Goal: Information Seeking & Learning: Learn about a topic

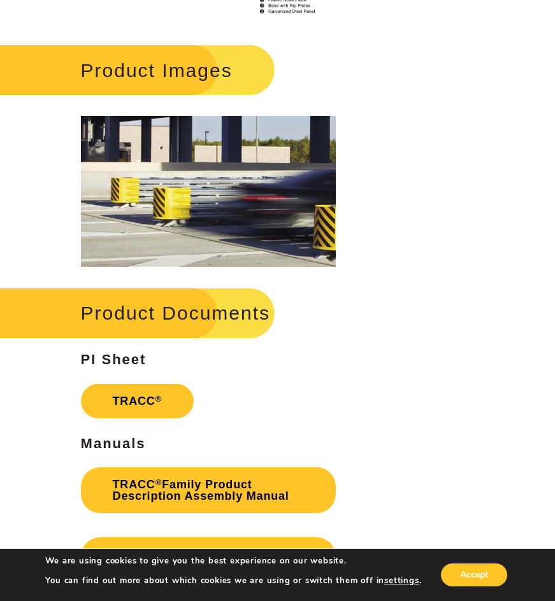
scroll to position [1592, 0]
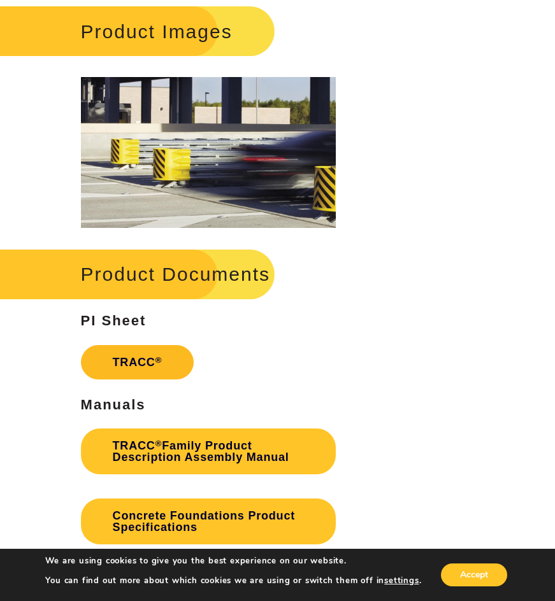
click at [166, 362] on link "TRACC ®" at bounding box center [137, 362] width 113 height 34
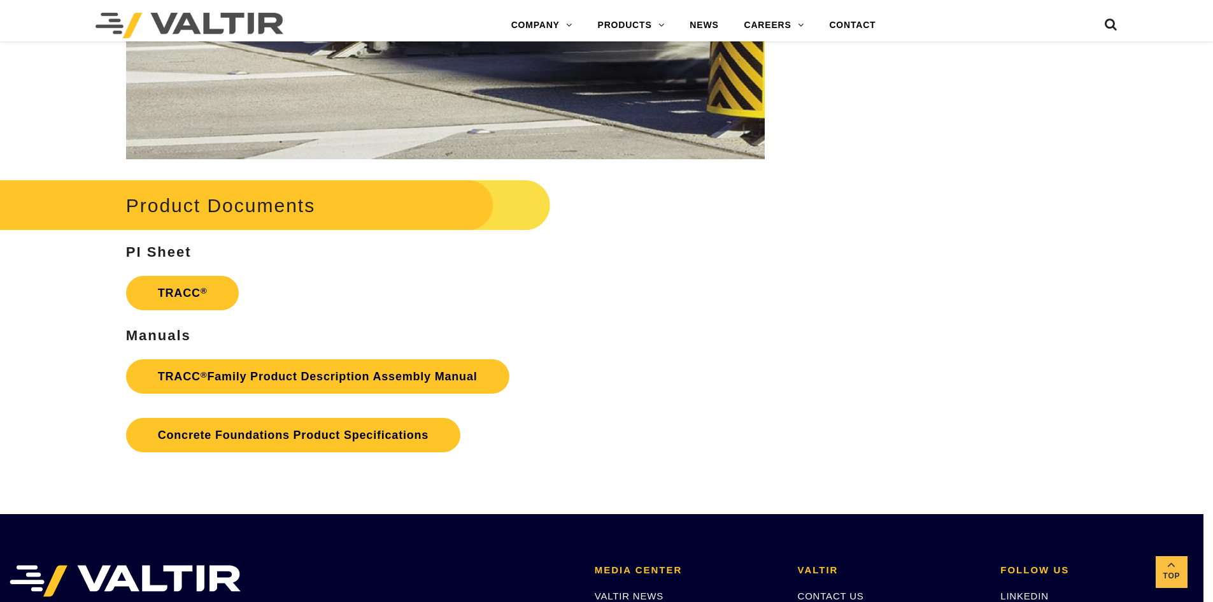
scroll to position [1937, 10]
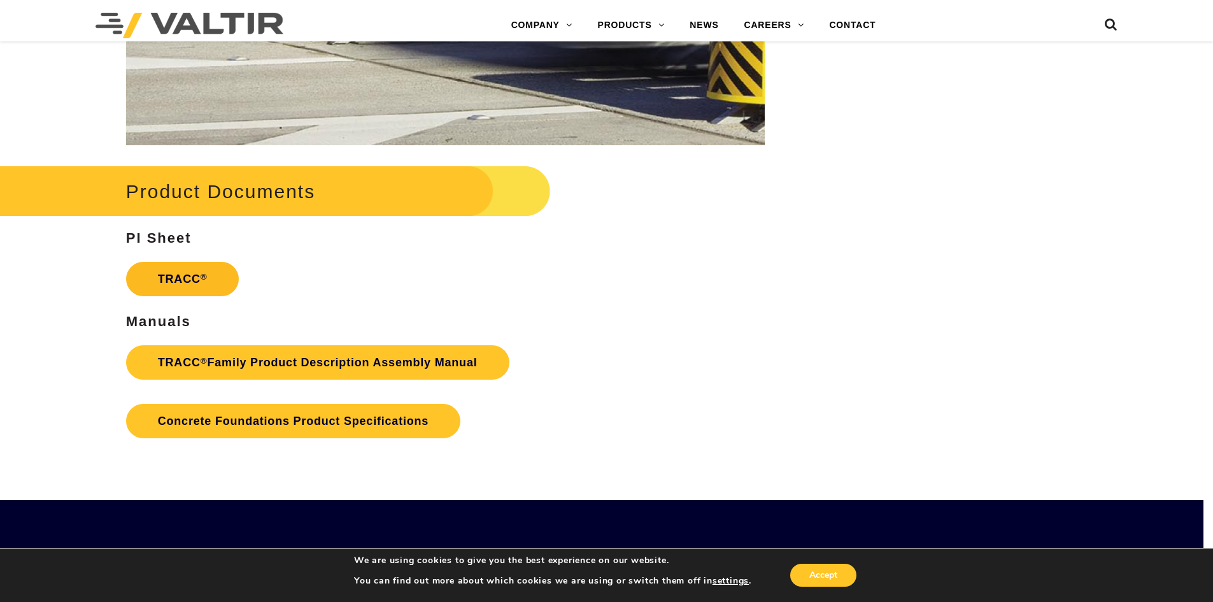
click at [143, 271] on link "TRACC ®" at bounding box center [182, 279] width 113 height 34
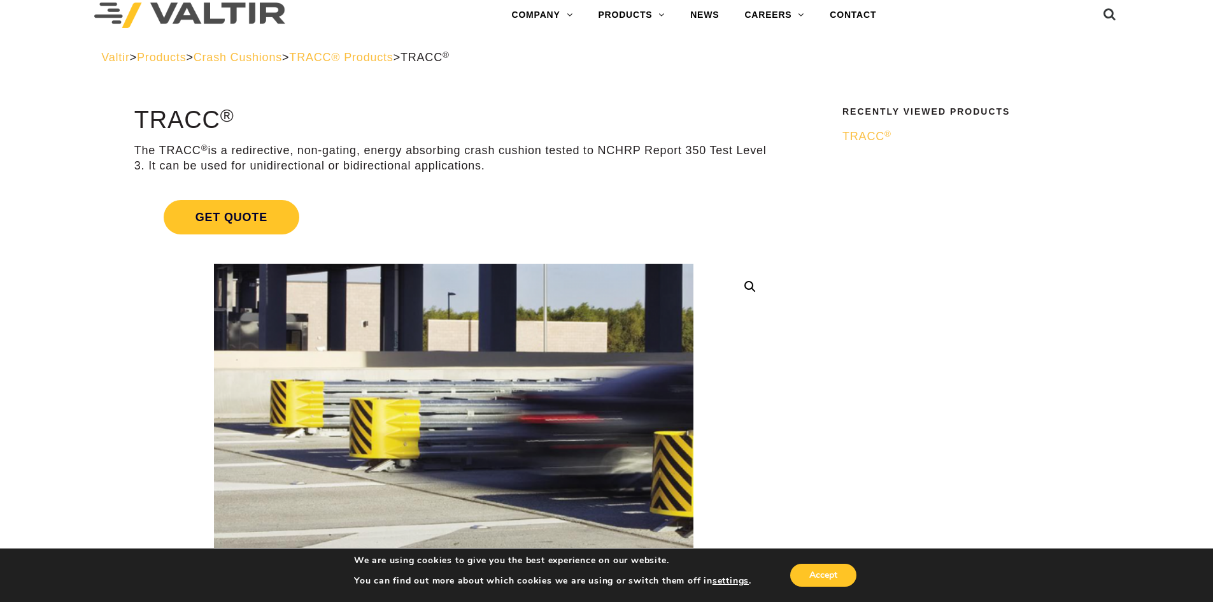
click at [865, 140] on span "TRACC ®" at bounding box center [867, 136] width 49 height 13
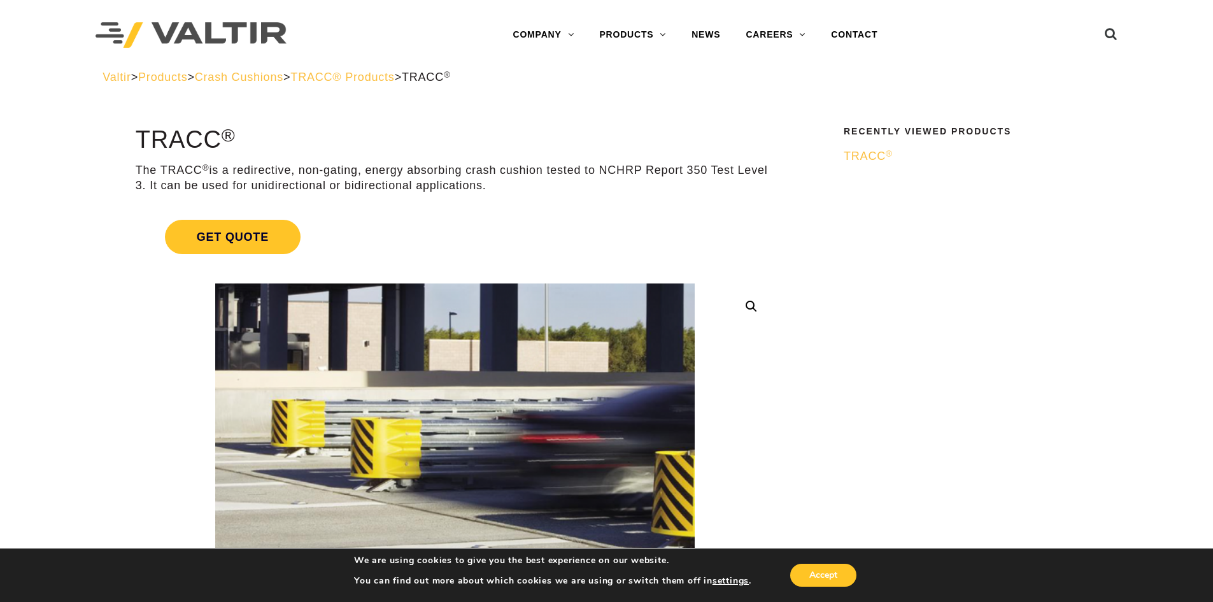
click at [269, 81] on span "Crash Cushions" at bounding box center [239, 77] width 89 height 13
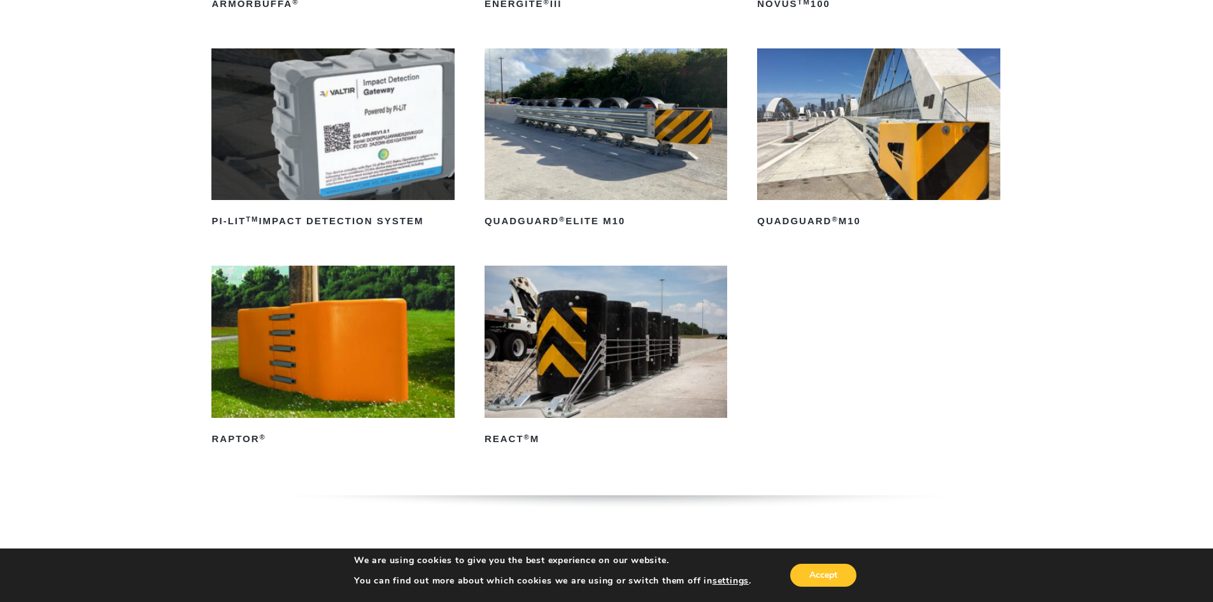
scroll to position [382, 0]
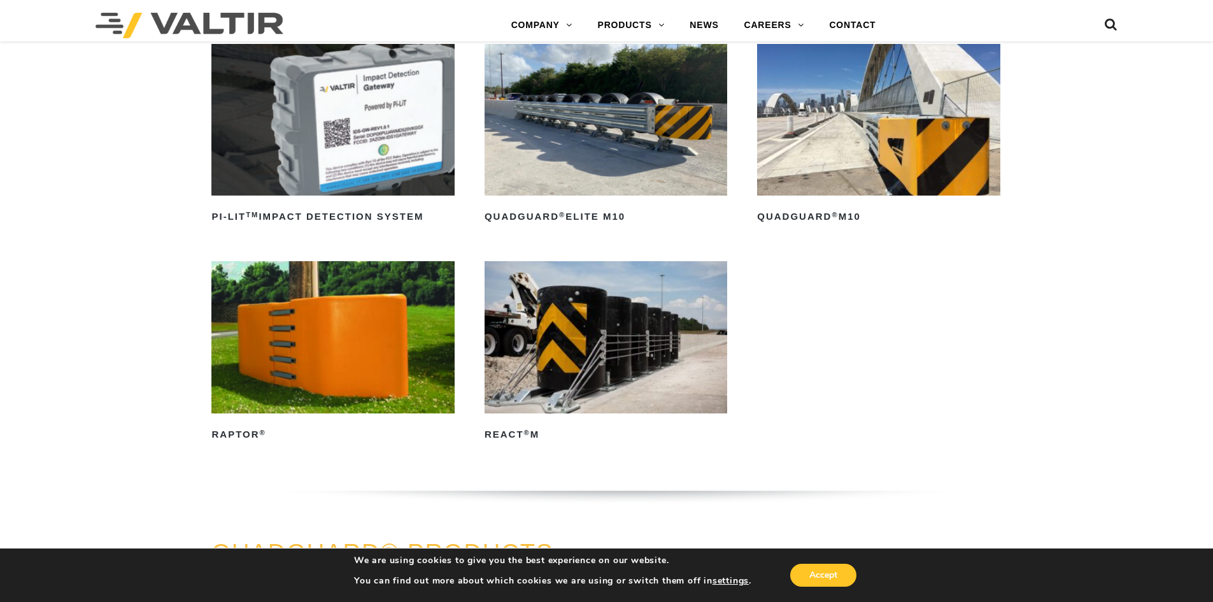
click at [877, 166] on img at bounding box center [878, 120] width 243 height 152
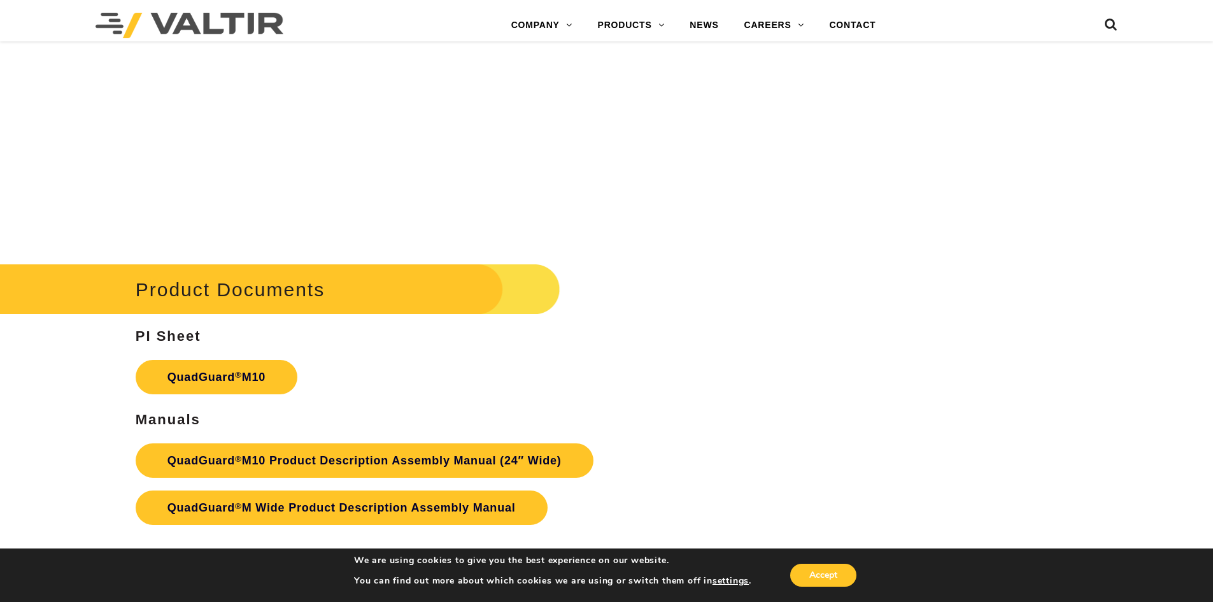
scroll to position [4585, 0]
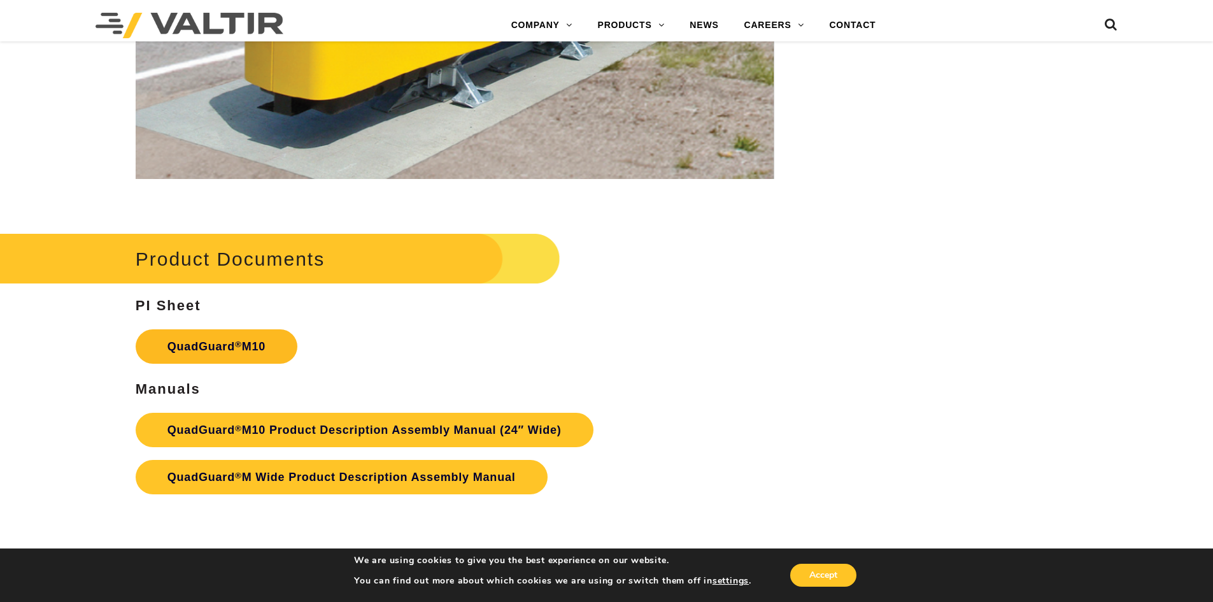
click at [264, 356] on link "QuadGuard ® M10" at bounding box center [217, 346] width 162 height 34
